Goal: Transaction & Acquisition: Purchase product/service

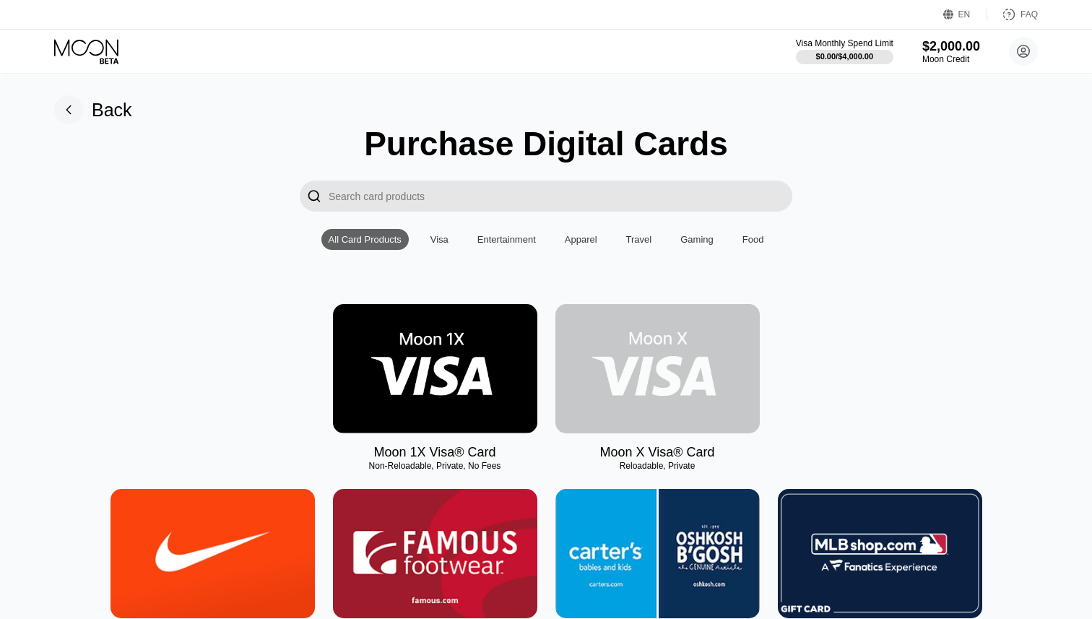
click at [658, 343] on img at bounding box center [658, 368] width 204 height 129
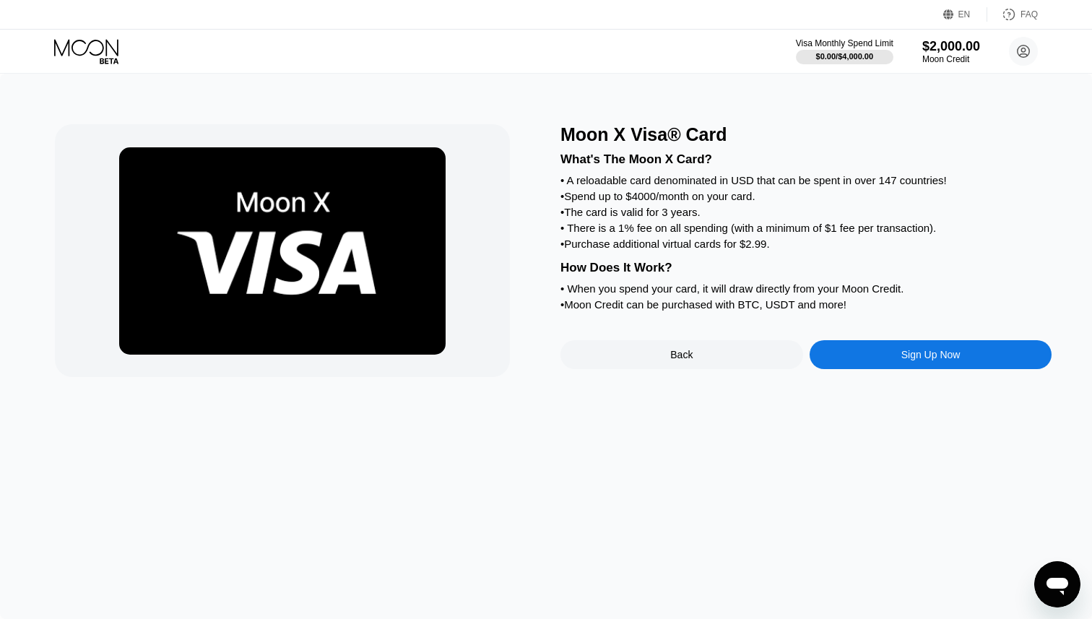
click at [849, 362] on div "Sign Up Now" at bounding box center [931, 354] width 243 height 29
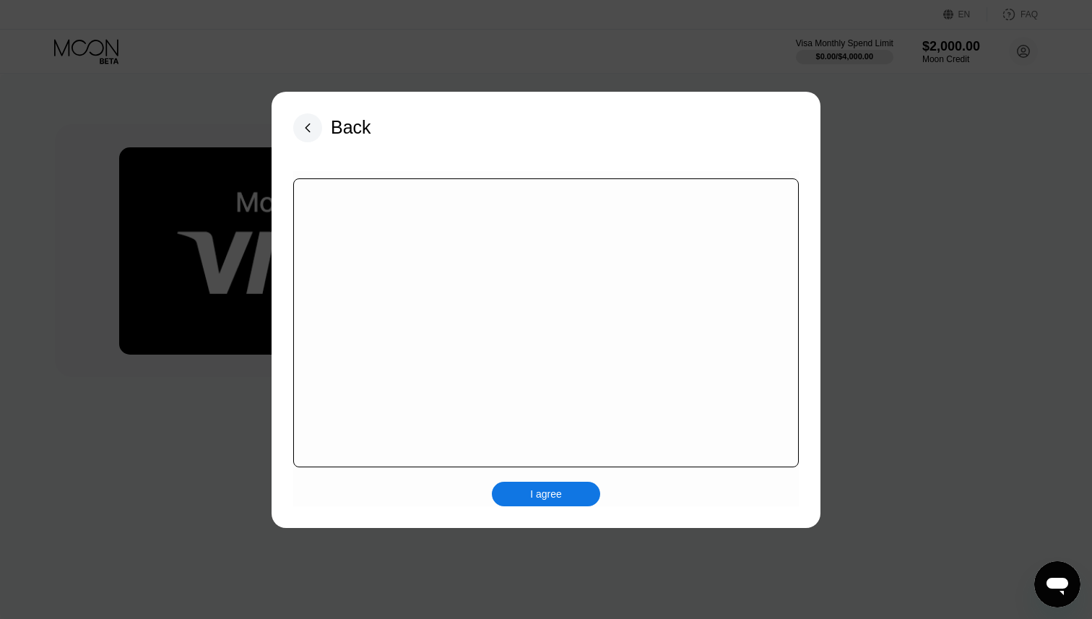
click at [558, 495] on div "I agree" at bounding box center [546, 494] width 32 height 13
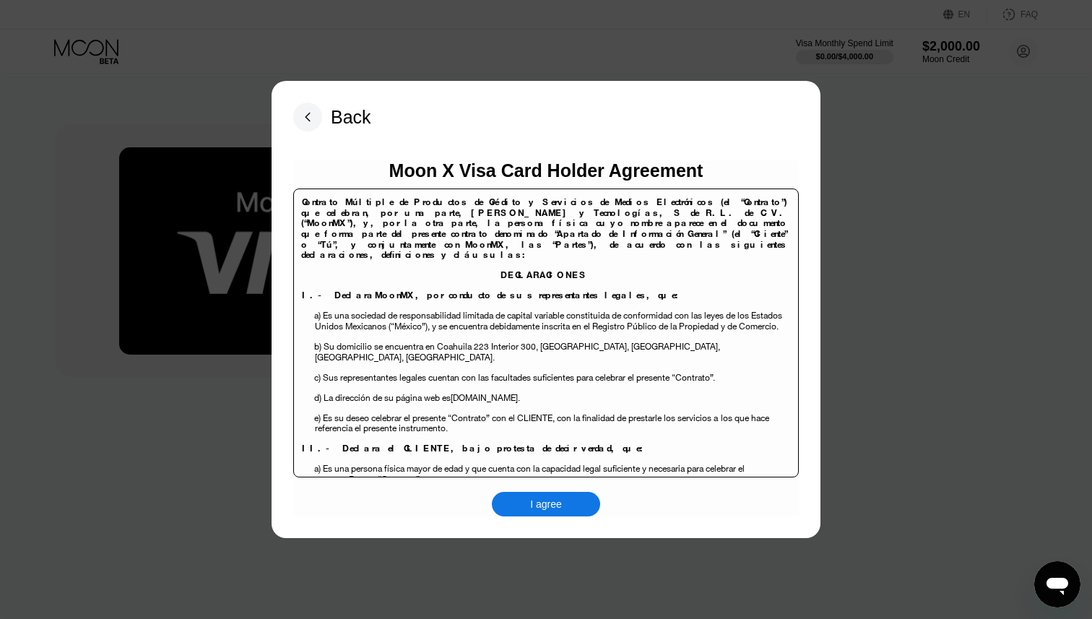
click at [560, 509] on div "I agree" at bounding box center [546, 504] width 32 height 13
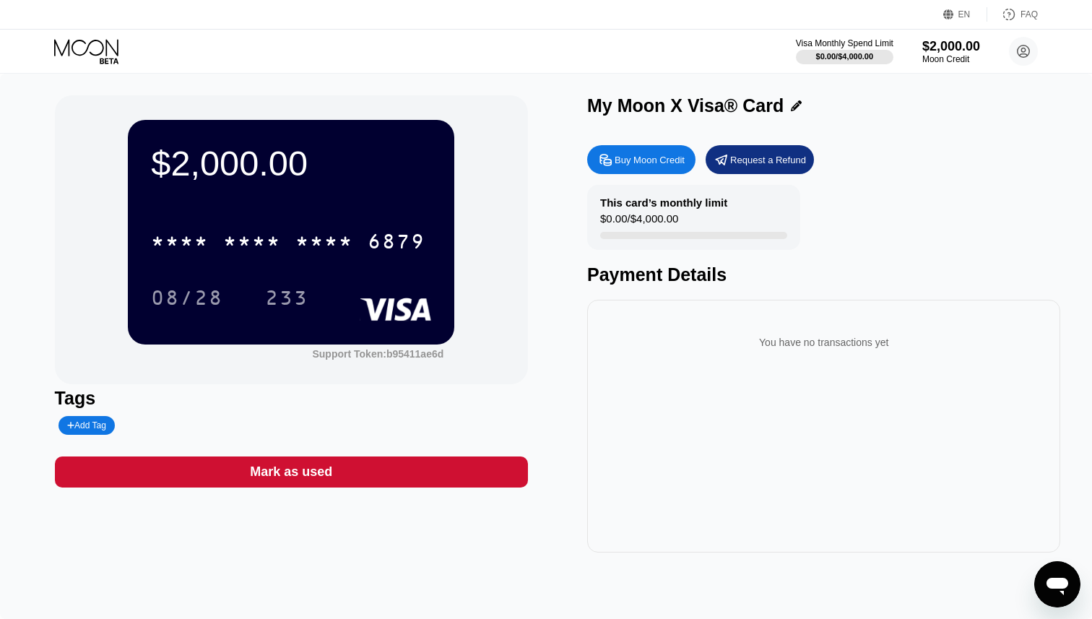
click at [87, 51] on icon at bounding box center [87, 51] width 67 height 25
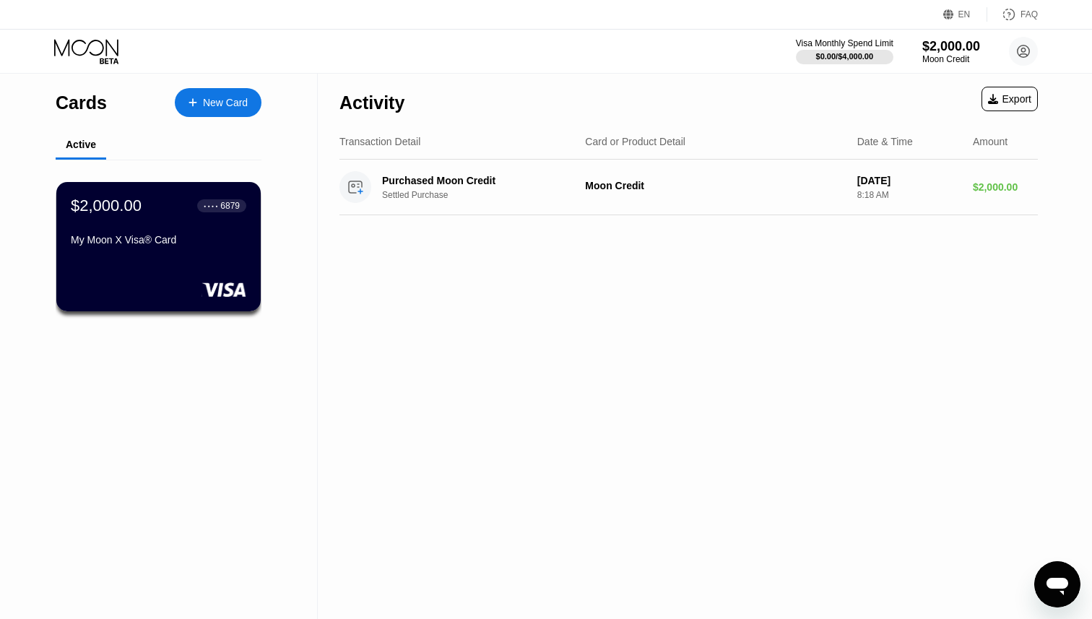
click at [226, 101] on div "New Card" at bounding box center [225, 103] width 45 height 12
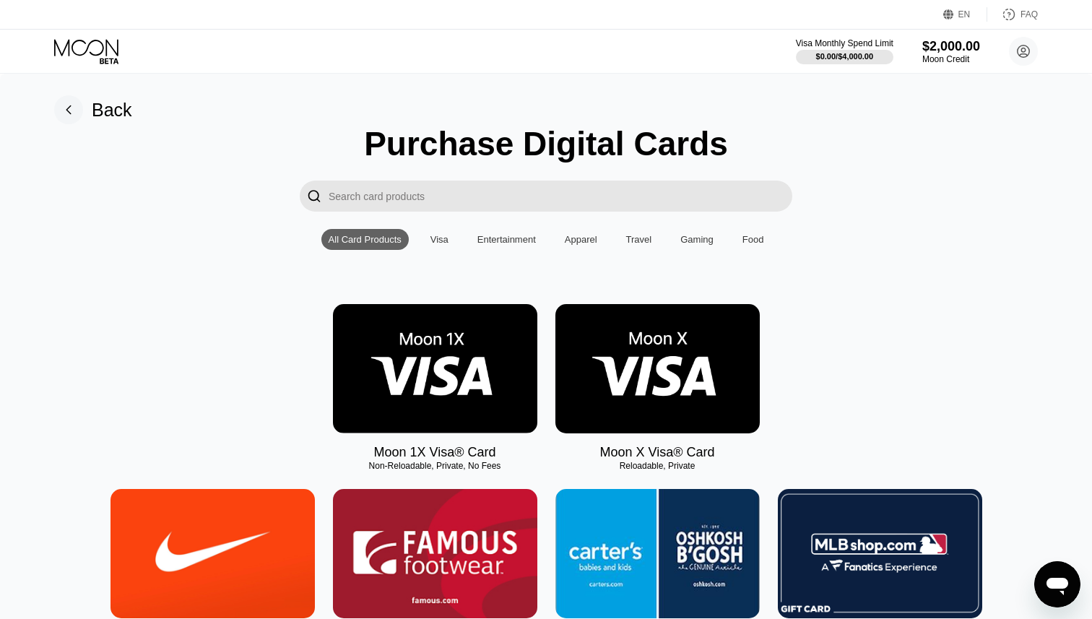
click at [660, 363] on img at bounding box center [658, 368] width 204 height 129
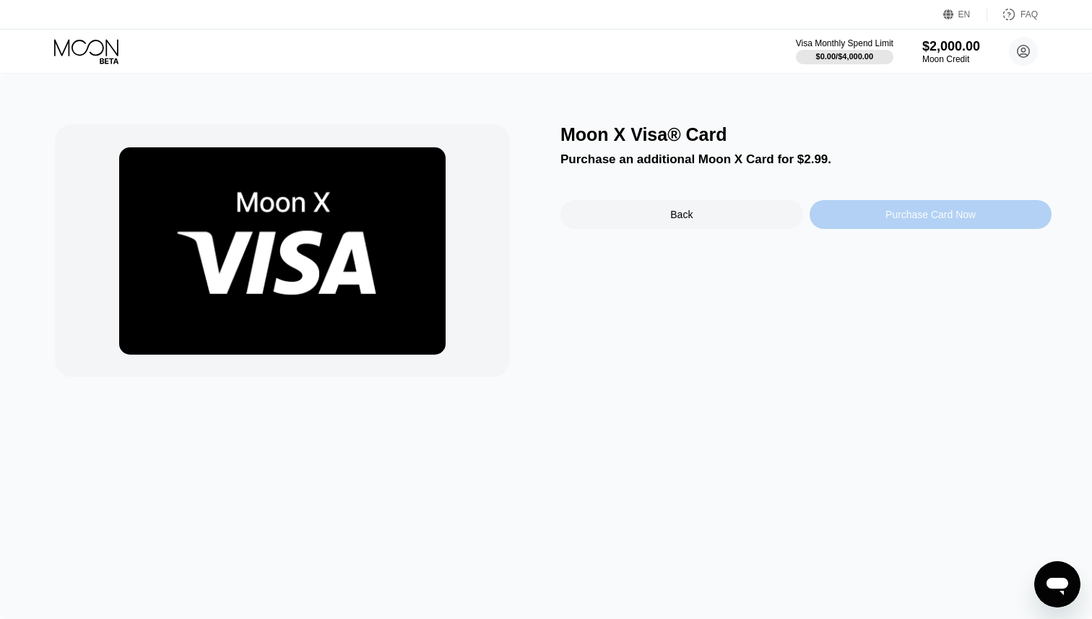
click at [841, 216] on div "Purchase Card Now" at bounding box center [931, 214] width 243 height 29
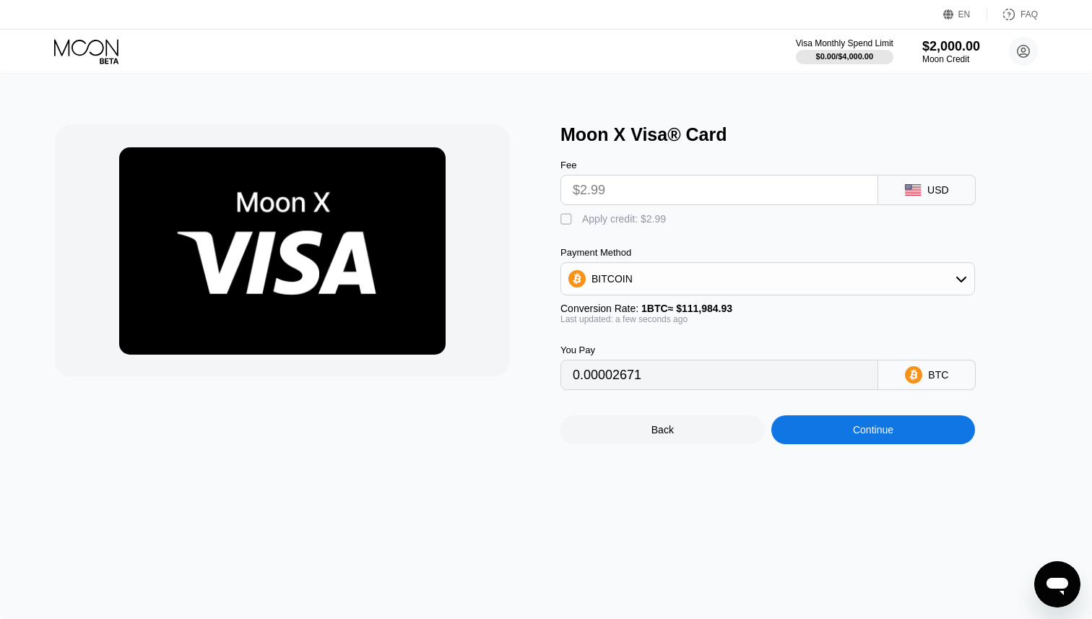
click at [624, 217] on div "Apply credit: $2.99" at bounding box center [624, 219] width 84 height 12
type input "0"
click at [827, 432] on div "Continue" at bounding box center [874, 429] width 204 height 29
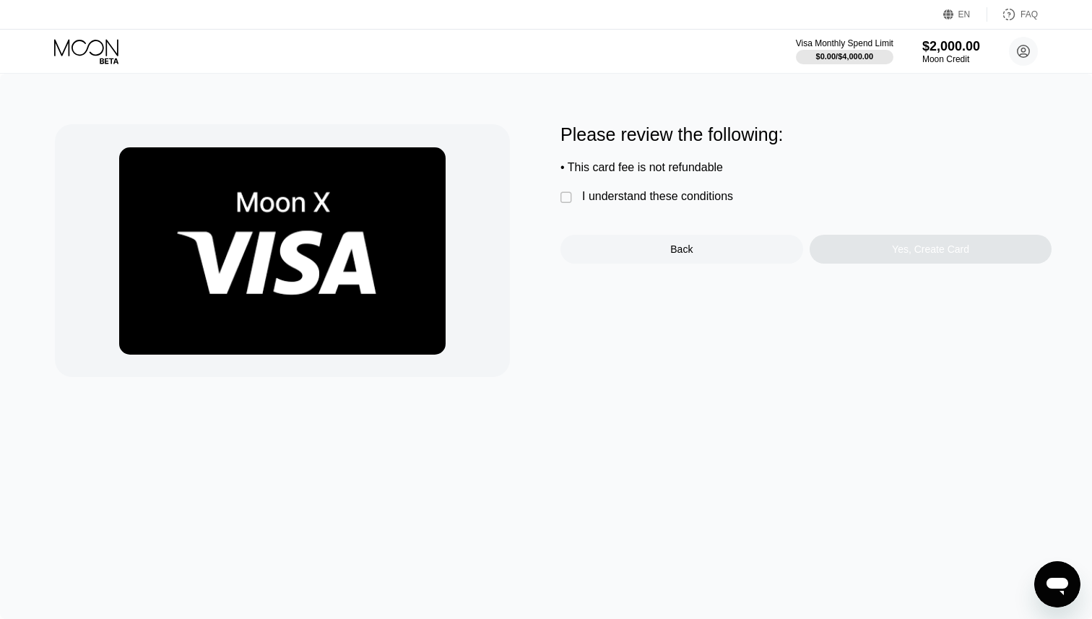
click at [683, 199] on div "I understand these conditions" at bounding box center [657, 196] width 151 height 13
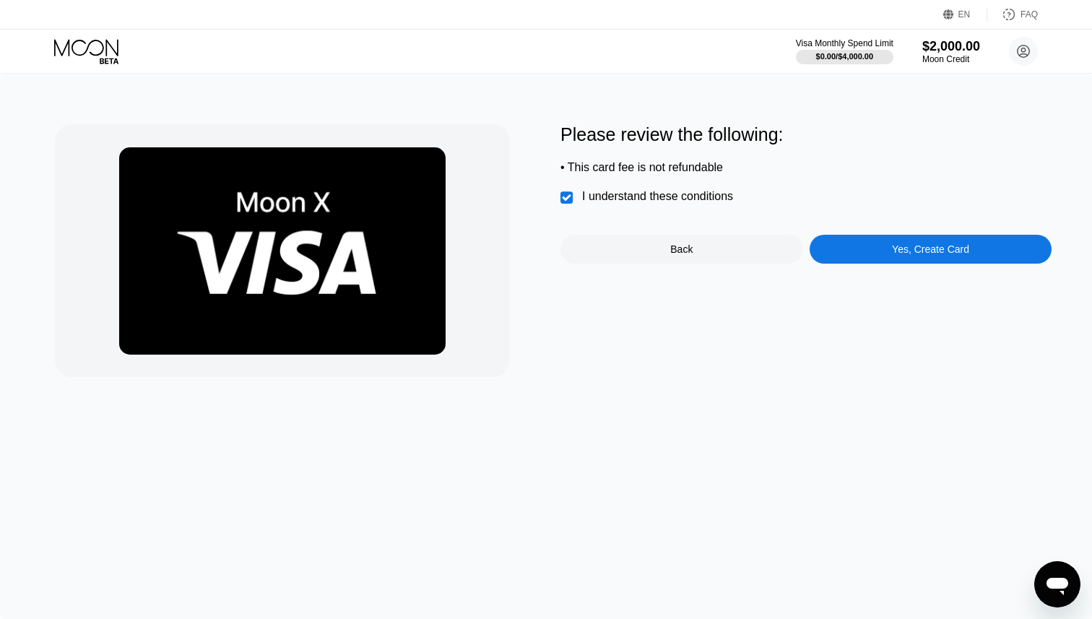
click at [866, 254] on div "Yes, Create Card" at bounding box center [931, 249] width 243 height 29
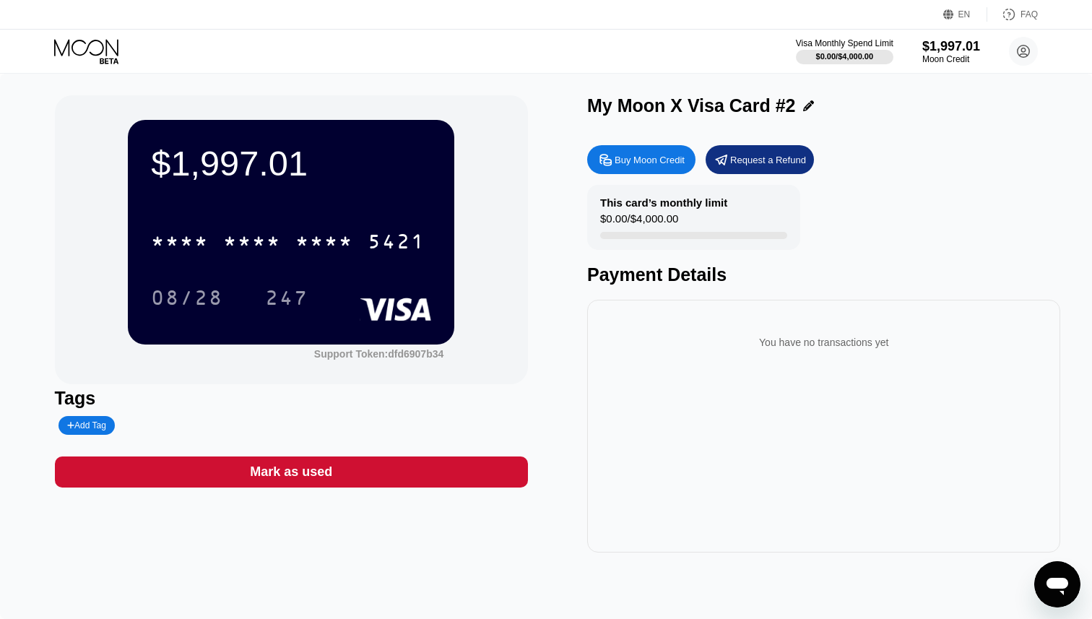
click at [108, 57] on icon at bounding box center [87, 51] width 67 height 25
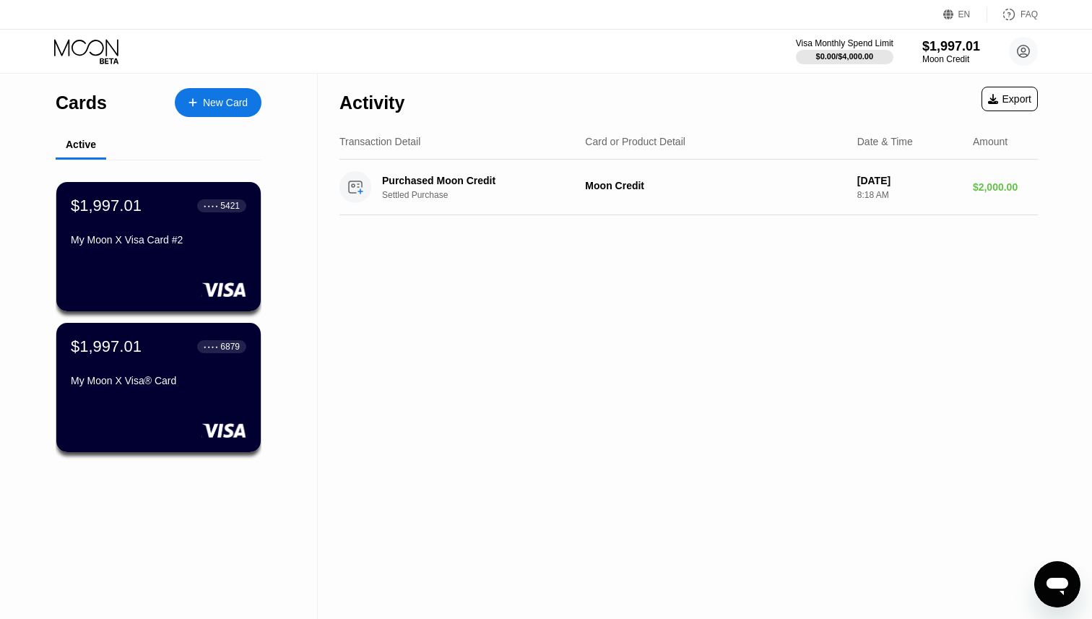
click at [219, 103] on div "New Card" at bounding box center [225, 103] width 45 height 12
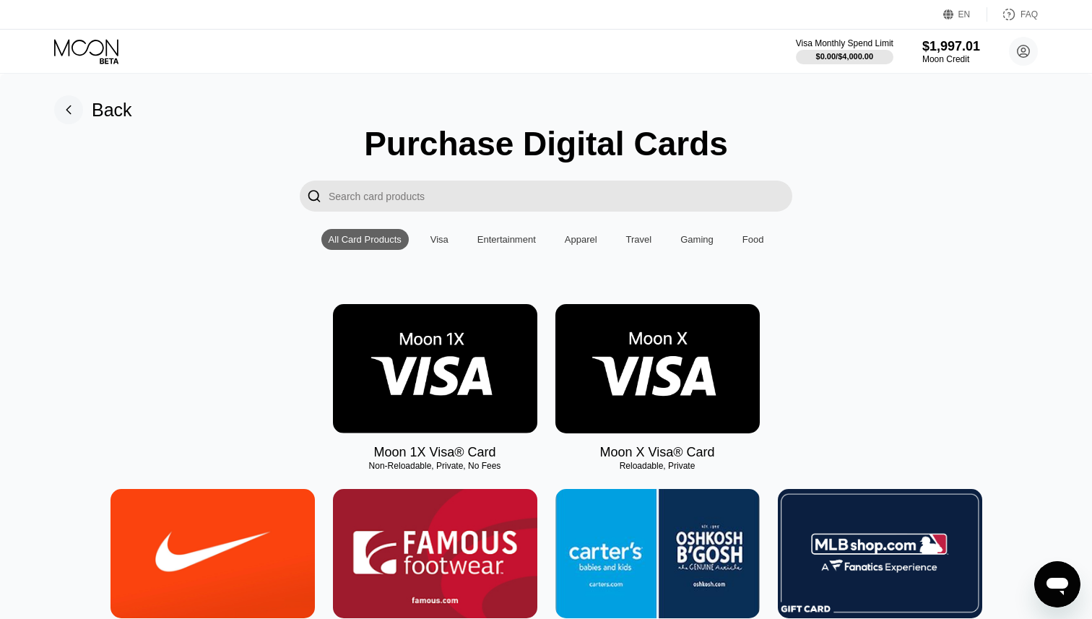
click at [640, 360] on img at bounding box center [658, 368] width 204 height 129
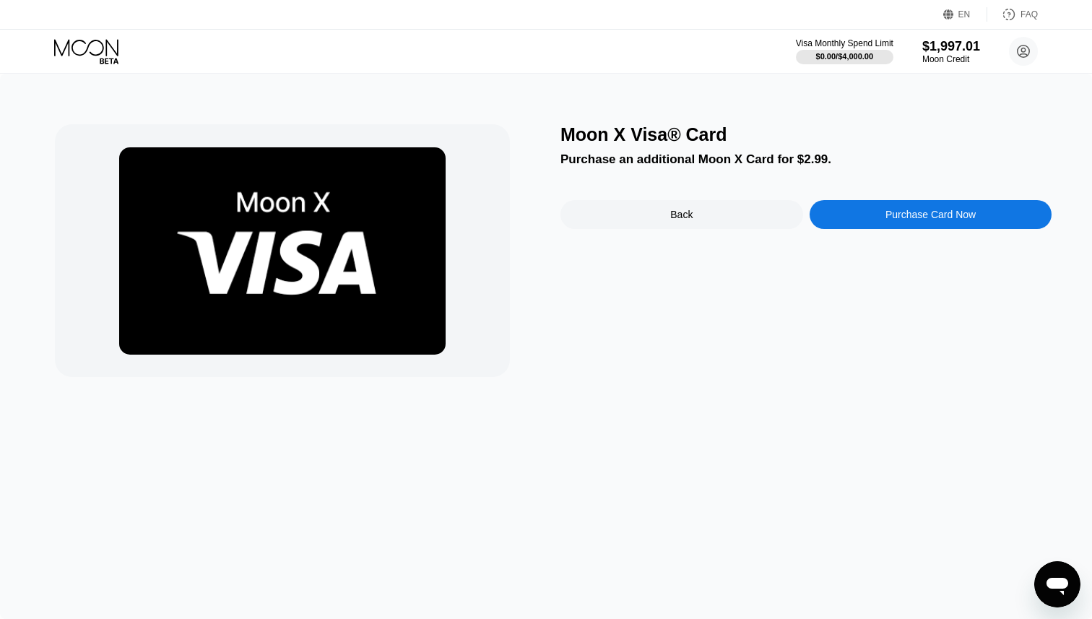
click at [915, 223] on div "Purchase Card Now" at bounding box center [931, 214] width 243 height 29
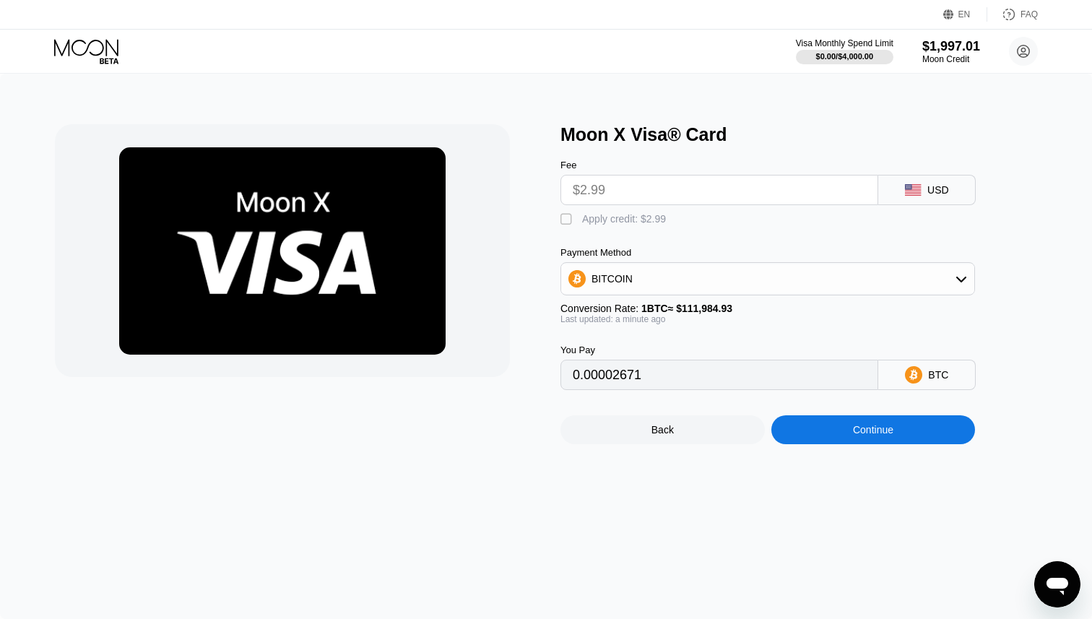
click at [652, 217] on div "Apply credit: $2.99" at bounding box center [624, 219] width 84 height 12
type input "0"
click at [814, 425] on div "Continue" at bounding box center [874, 429] width 204 height 29
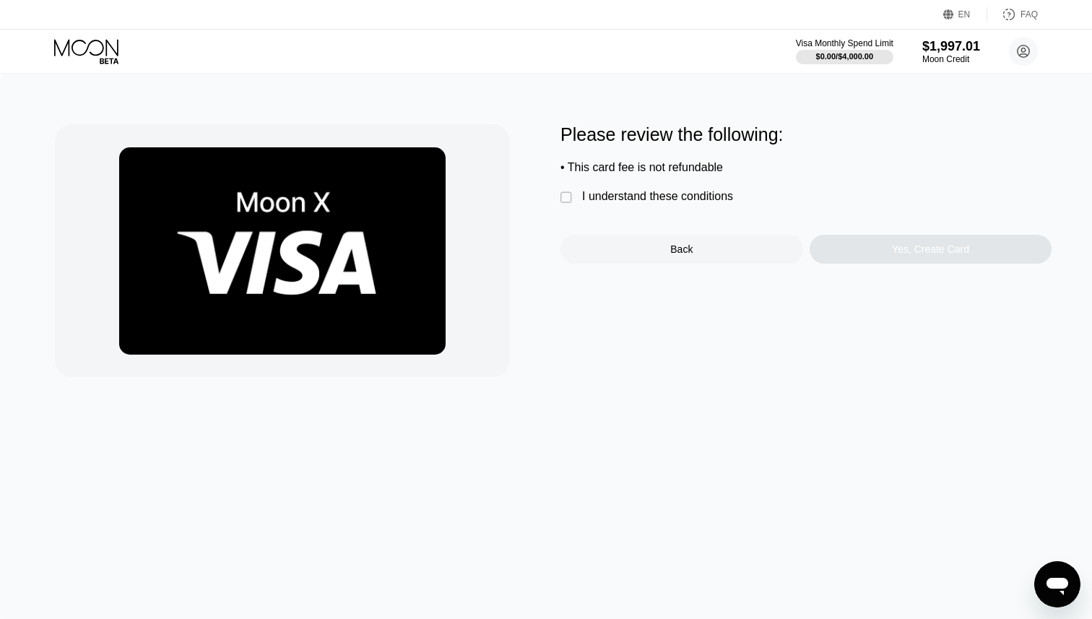
click at [692, 196] on div "I understand these conditions" at bounding box center [657, 196] width 151 height 13
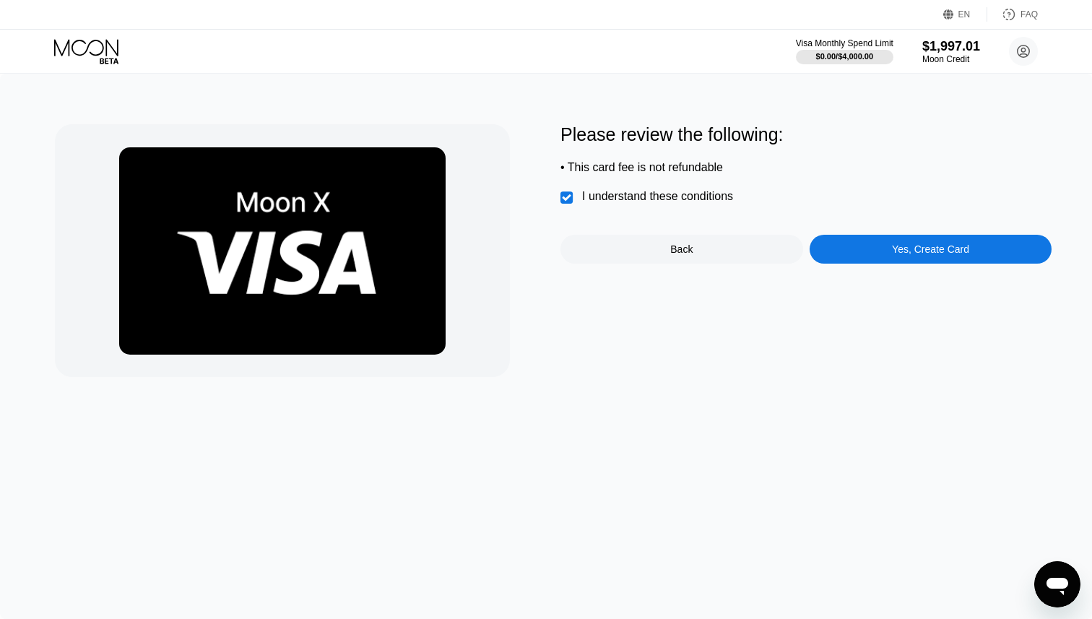
click at [862, 256] on div "Yes, Create Card" at bounding box center [931, 249] width 243 height 29
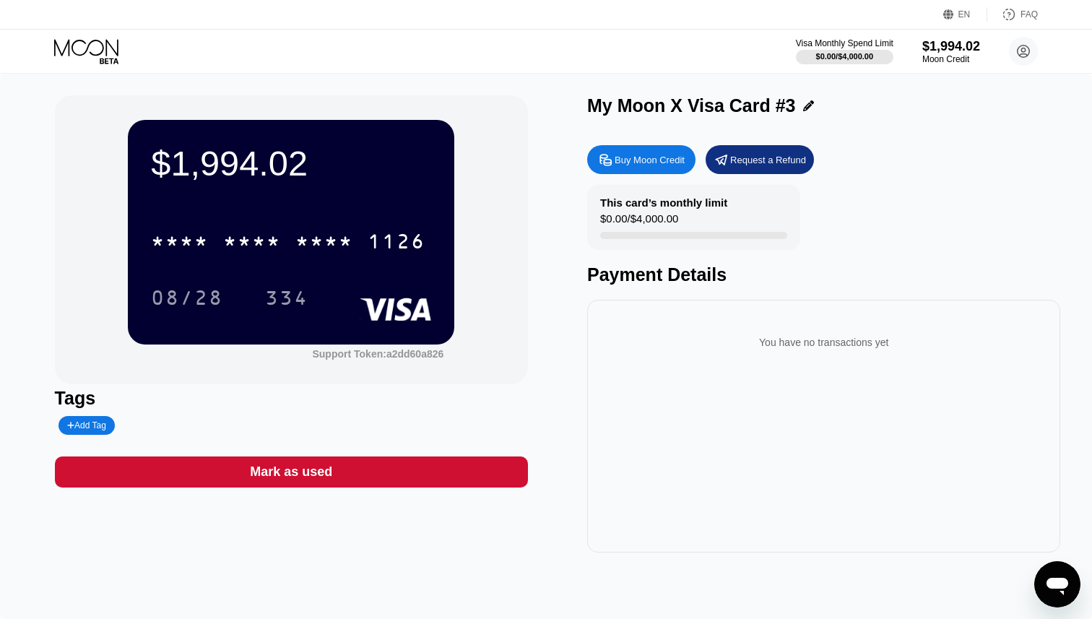
click at [105, 43] on icon at bounding box center [87, 51] width 67 height 25
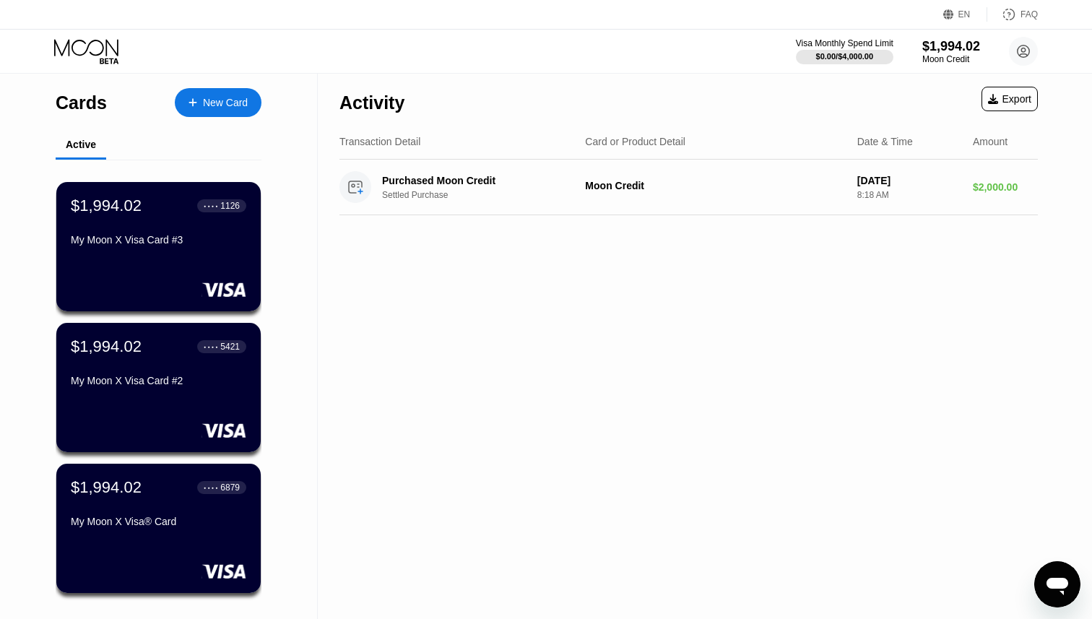
click at [213, 105] on div "New Card" at bounding box center [225, 103] width 45 height 12
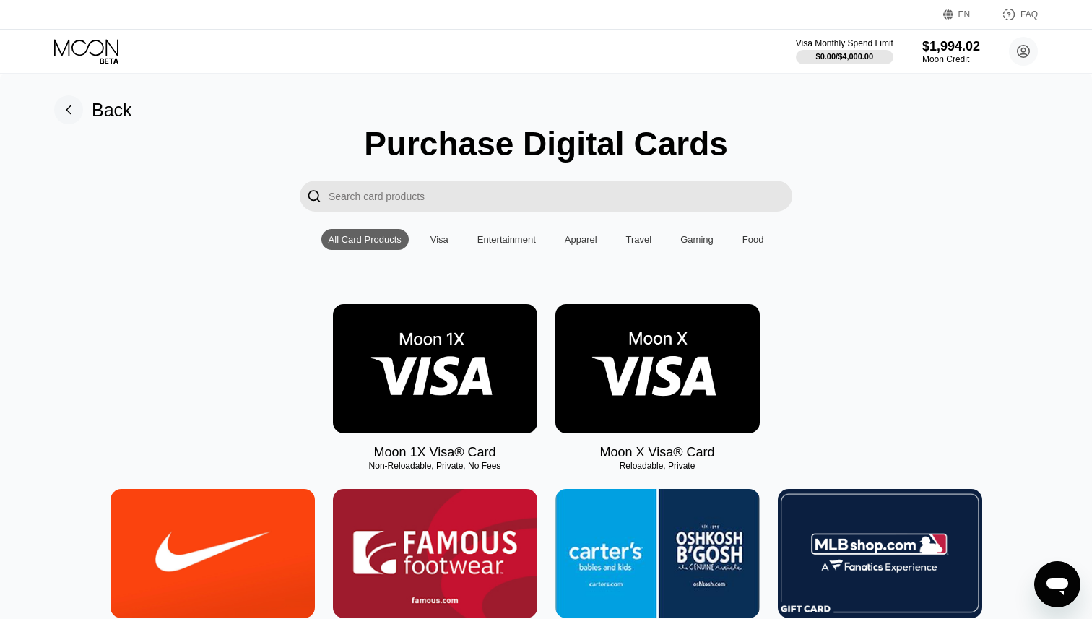
click at [576, 311] on img at bounding box center [658, 368] width 204 height 129
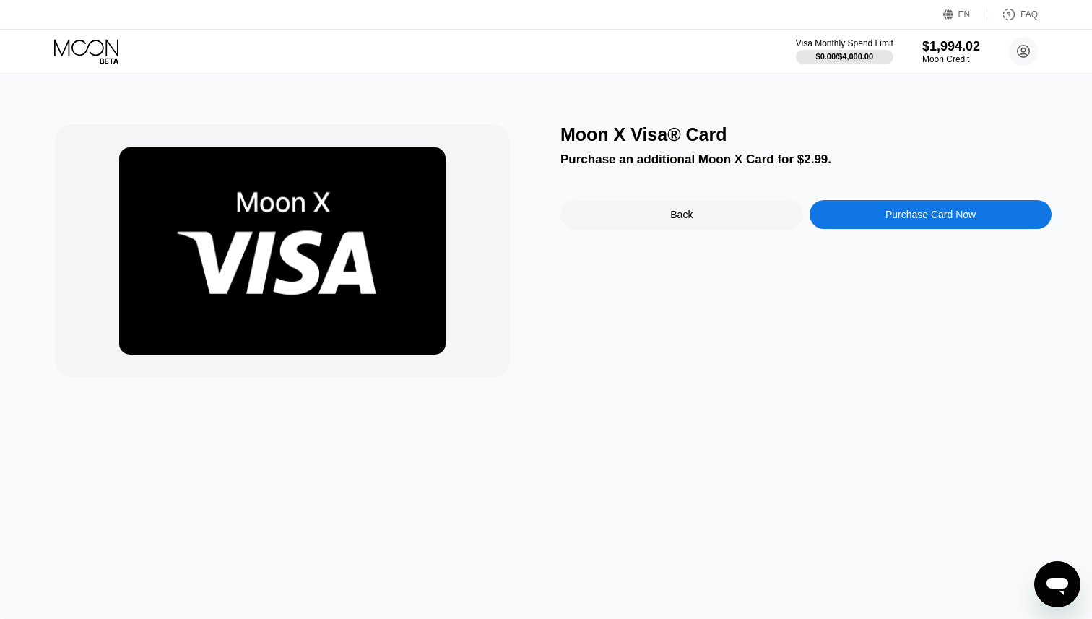
click at [855, 216] on div "Purchase Card Now" at bounding box center [931, 214] width 243 height 29
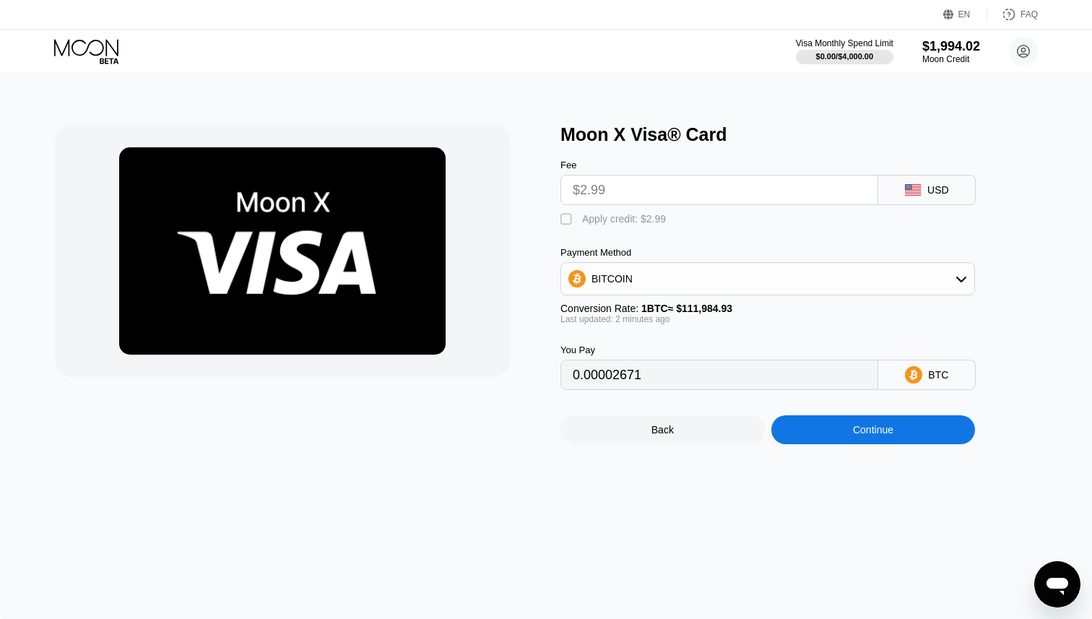
click at [624, 222] on div "Apply credit: $2.99" at bounding box center [624, 219] width 84 height 12
type input "0"
click at [811, 427] on div "Continue" at bounding box center [874, 429] width 204 height 29
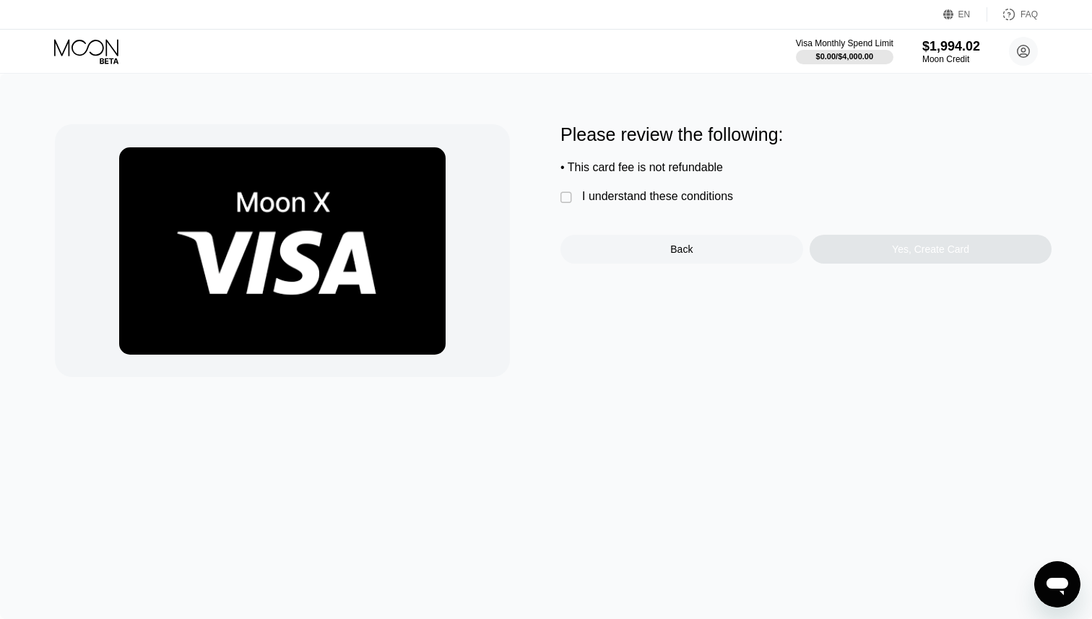
click at [693, 199] on div "I understand these conditions" at bounding box center [657, 196] width 151 height 13
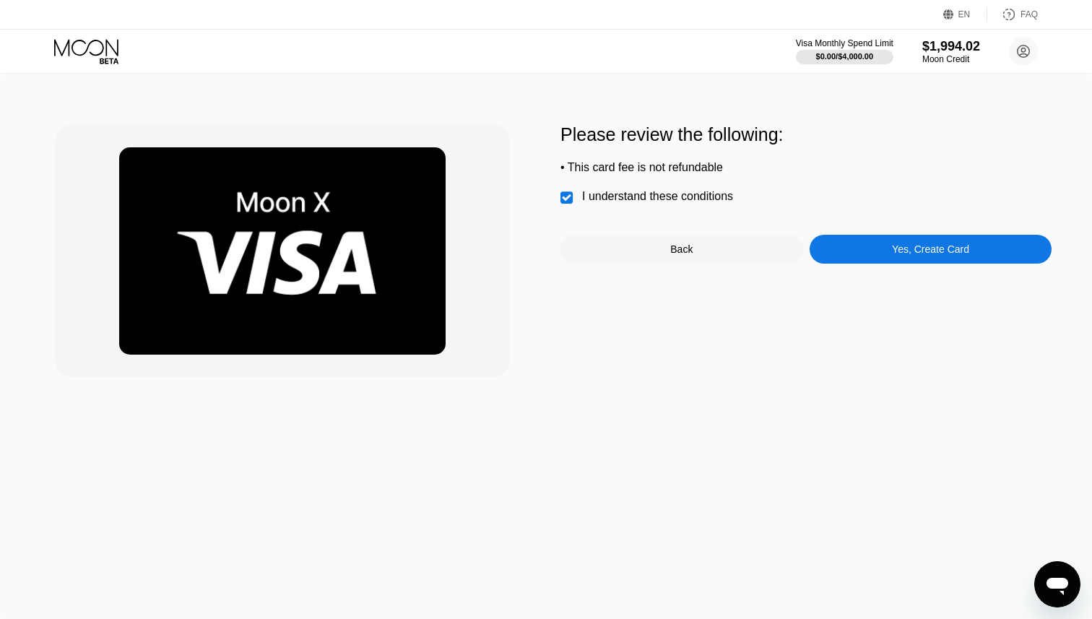
click at [875, 256] on div "Yes, Create Card" at bounding box center [931, 249] width 243 height 29
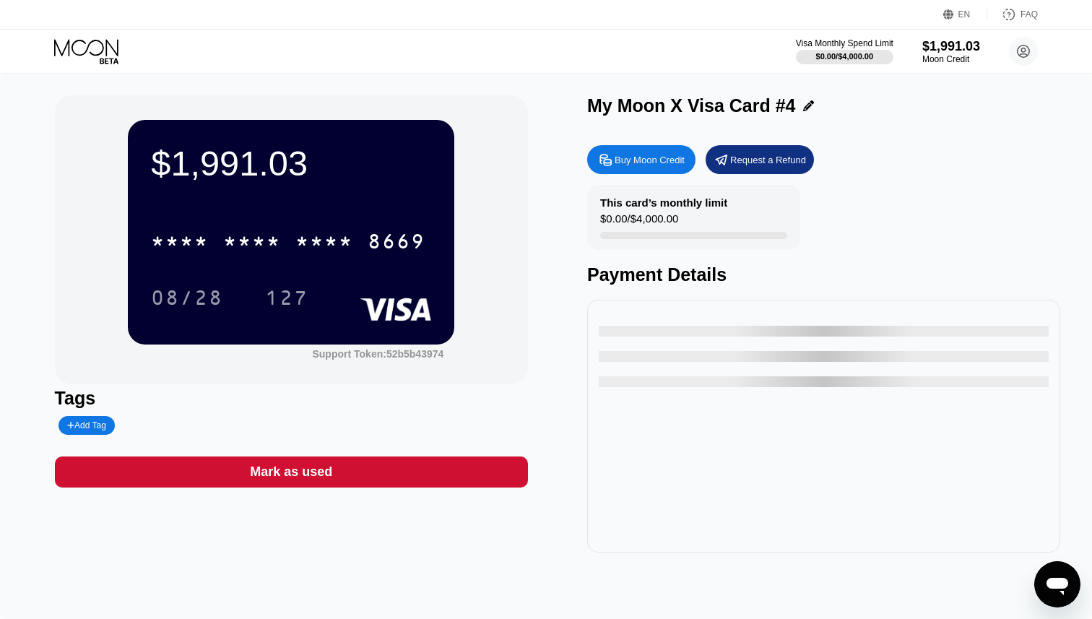
click at [312, 259] on div "* * * * * * * * * * * * 8669" at bounding box center [288, 241] width 292 height 36
